Goal: Check status: Check status

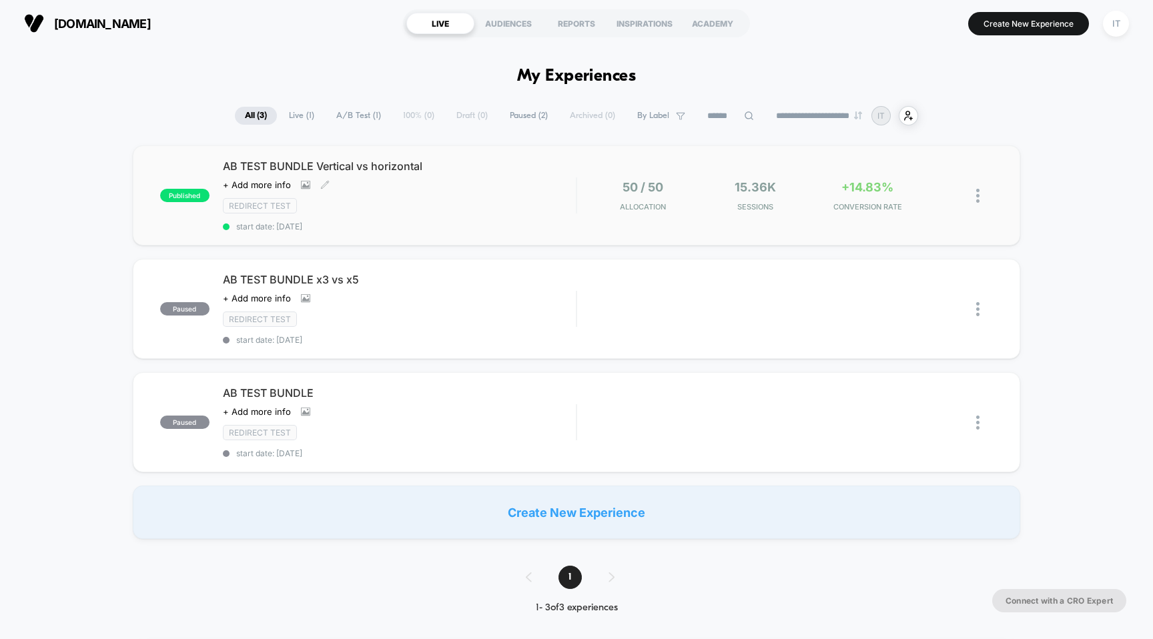
click at [422, 178] on div "AB TEST BUNDLE Vertical vs horizontal Click to view images Click to edit experi…" at bounding box center [400, 195] width 354 height 72
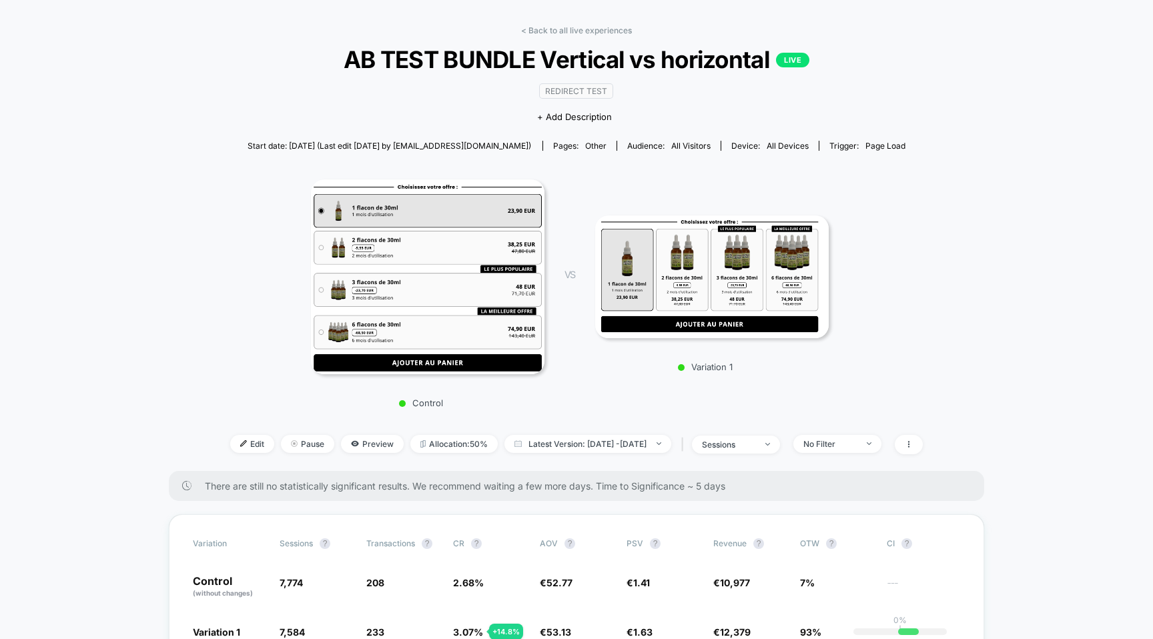
scroll to position [48, 0]
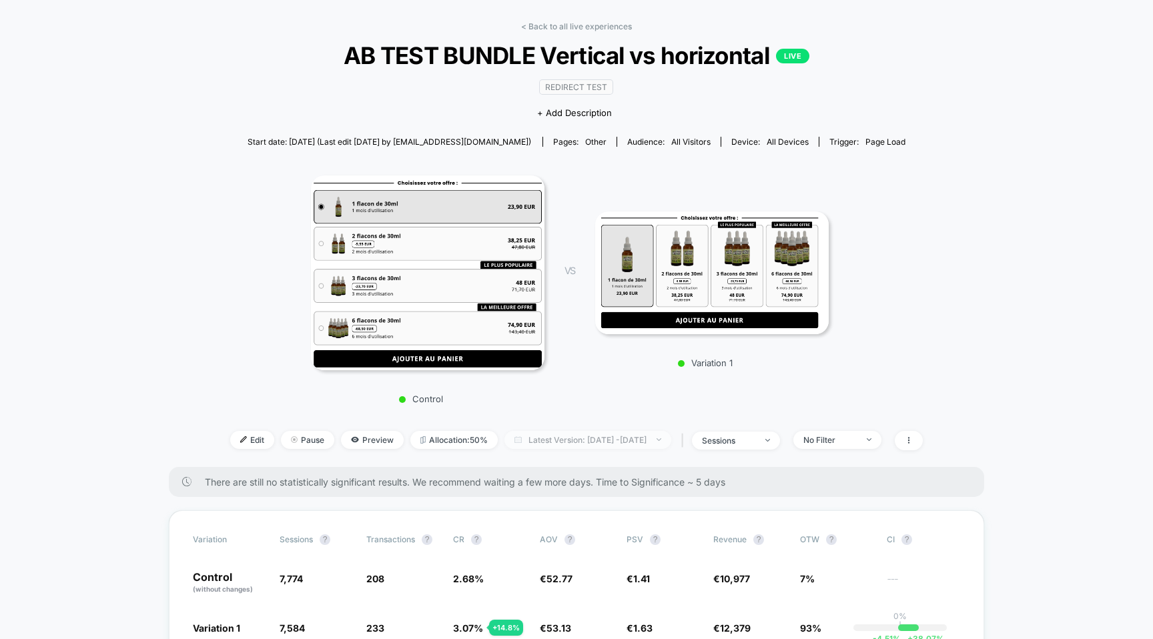
click at [574, 440] on span "Latest Version: [DATE] - [DATE]" at bounding box center [588, 440] width 167 height 18
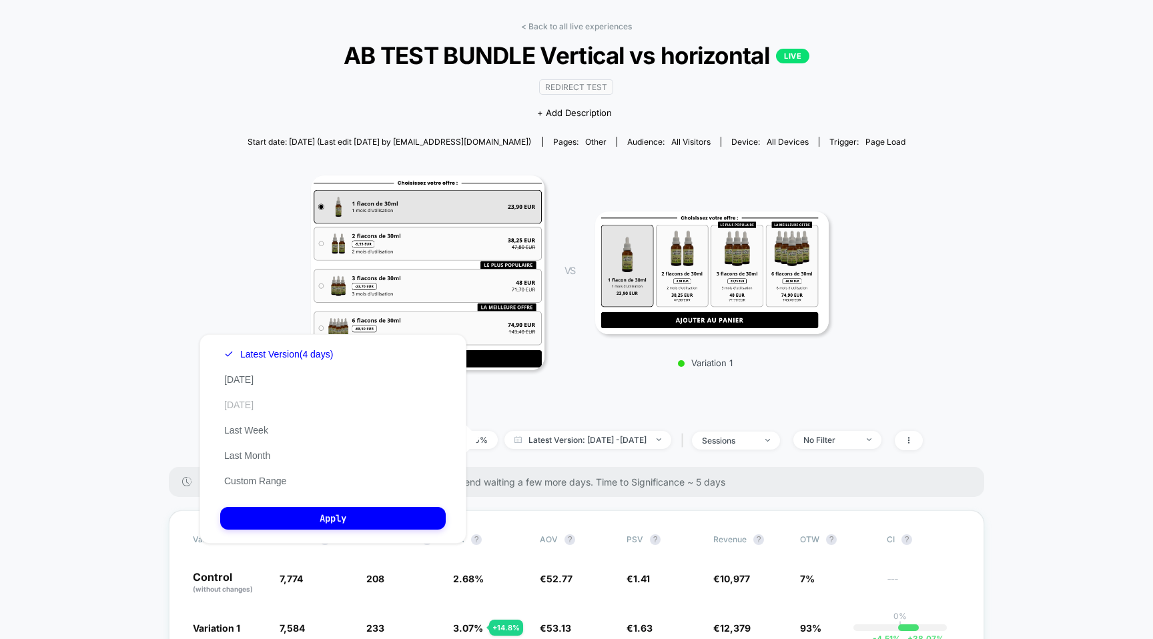
click at [245, 399] on button "[DATE]" at bounding box center [238, 405] width 37 height 12
click at [306, 528] on button "Apply" at bounding box center [333, 518] width 226 height 23
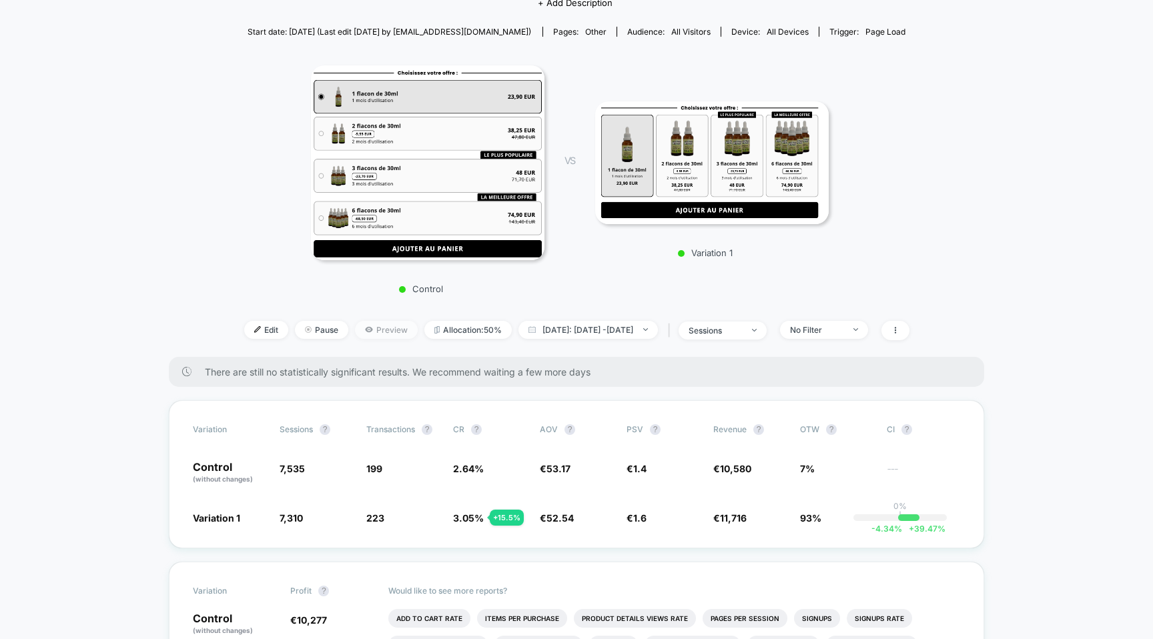
scroll to position [178, 0]
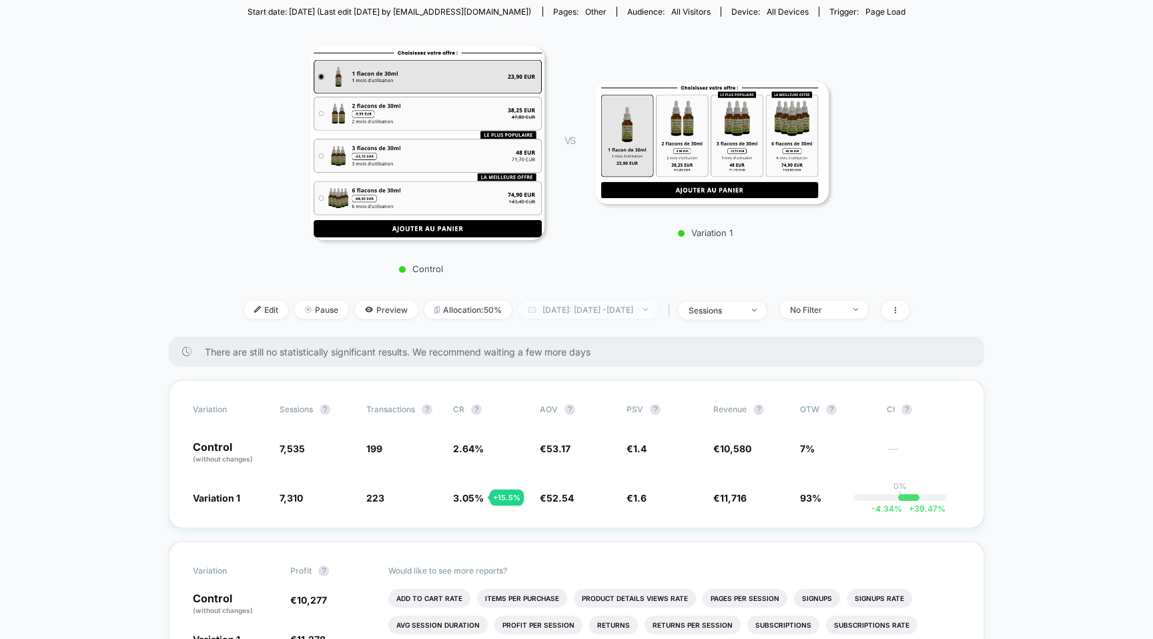
click at [551, 310] on span "[DATE]: [DATE] - [DATE]" at bounding box center [588, 310] width 139 height 18
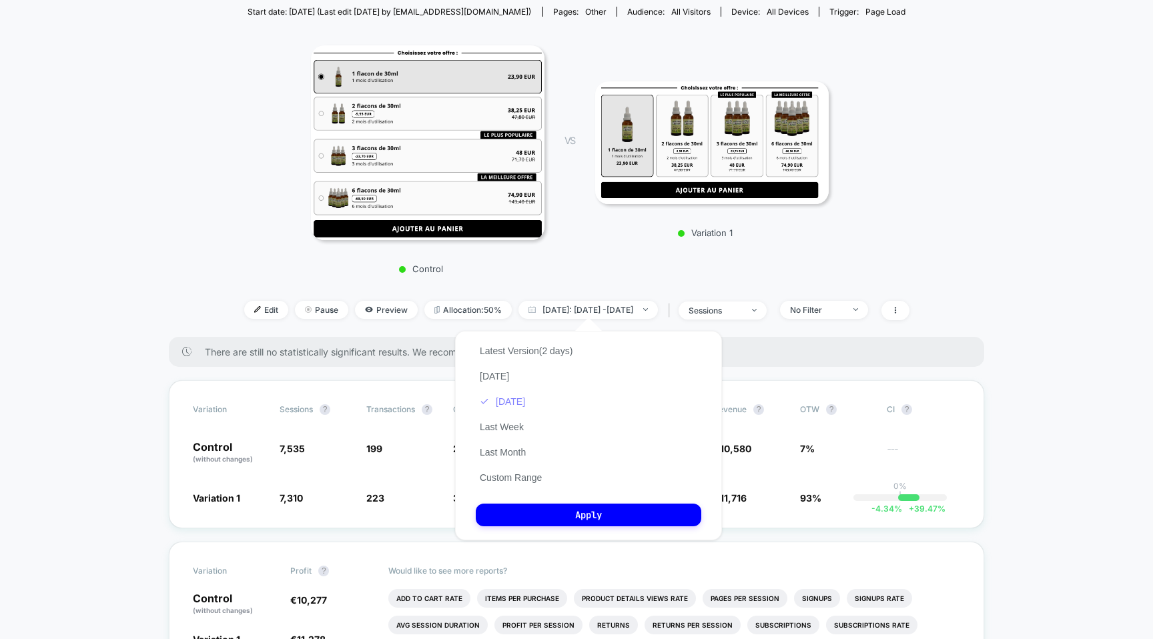
click at [508, 396] on button "[DATE]" at bounding box center [502, 402] width 53 height 12
click at [500, 475] on button "Custom Range" at bounding box center [511, 478] width 70 height 12
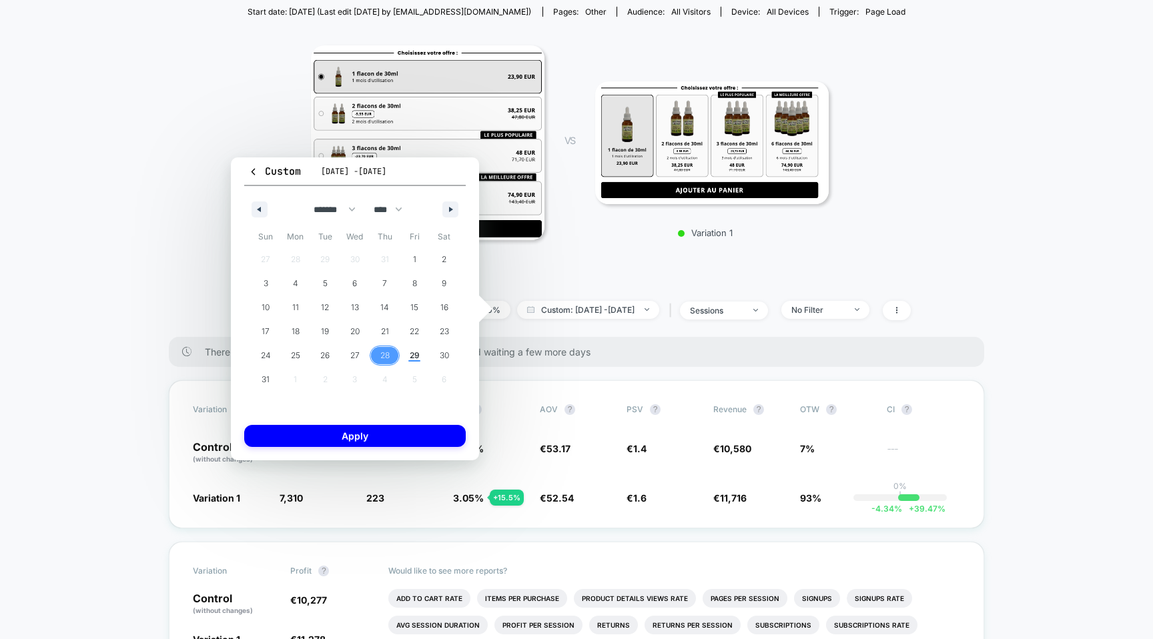
click at [384, 360] on span "28" at bounding box center [384, 356] width 9 height 24
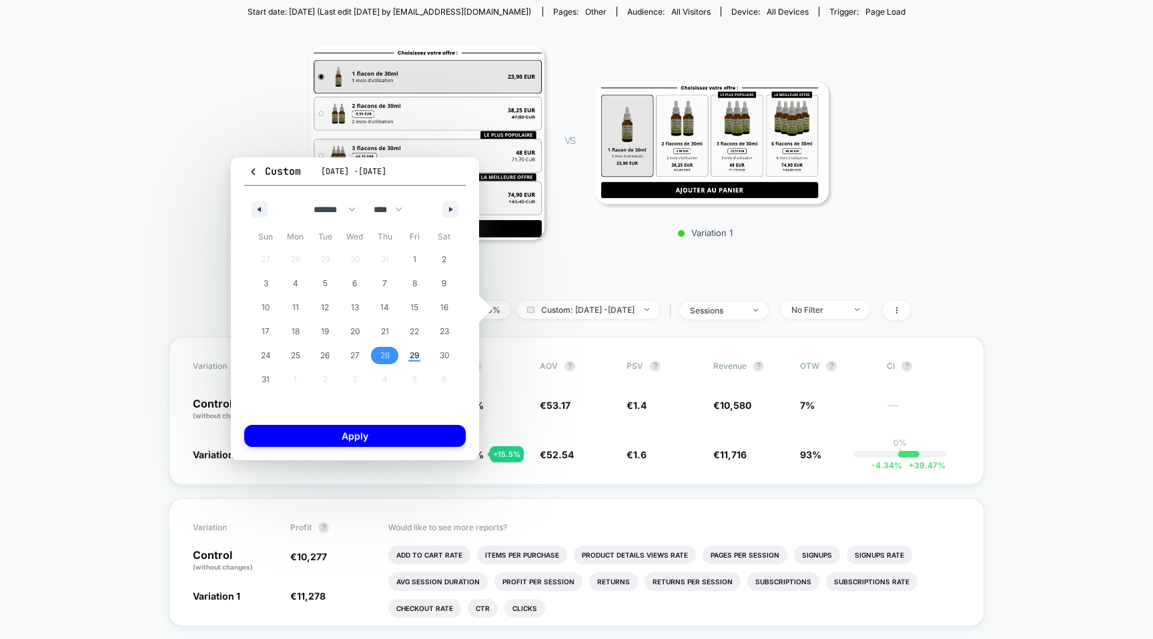
click at [384, 360] on span "28" at bounding box center [384, 356] width 9 height 24
click at [378, 426] on button "Apply" at bounding box center [355, 436] width 222 height 22
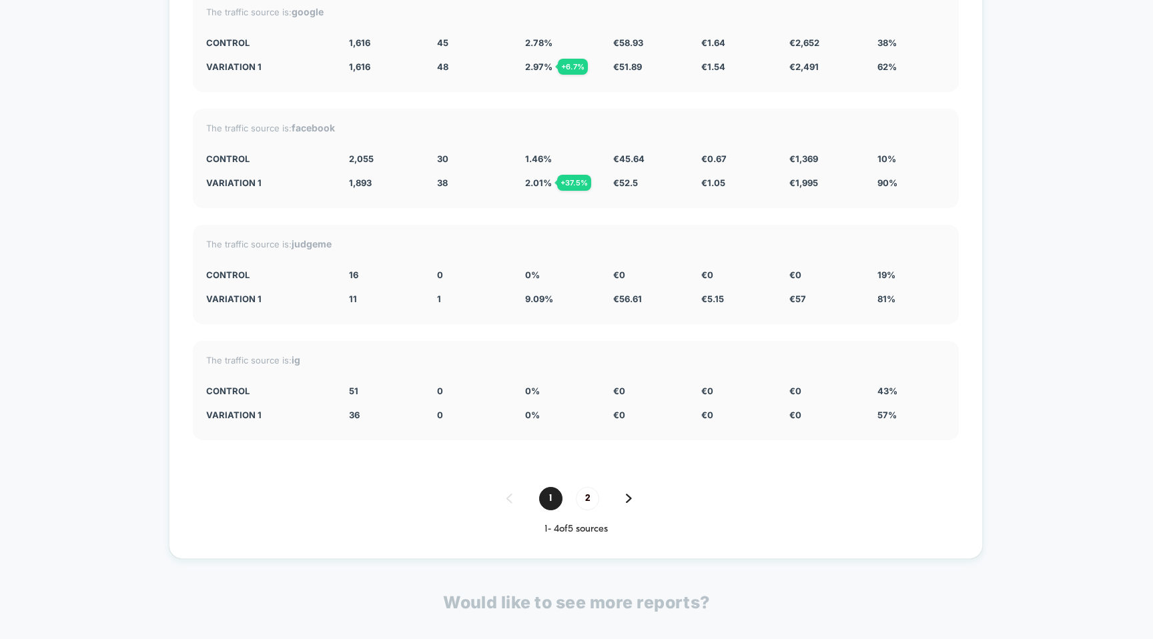
scroll to position [2817, 0]
